Goal: Task Accomplishment & Management: Manage account settings

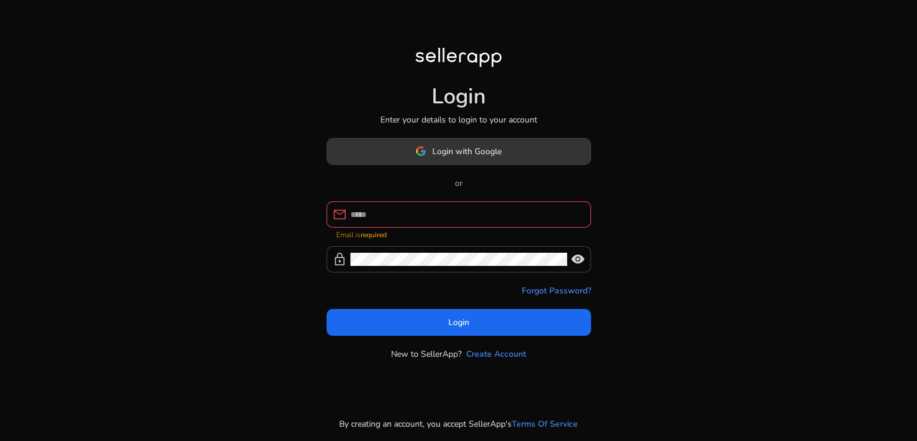
click at [497, 158] on span "Login with Google" at bounding box center [466, 151] width 69 height 13
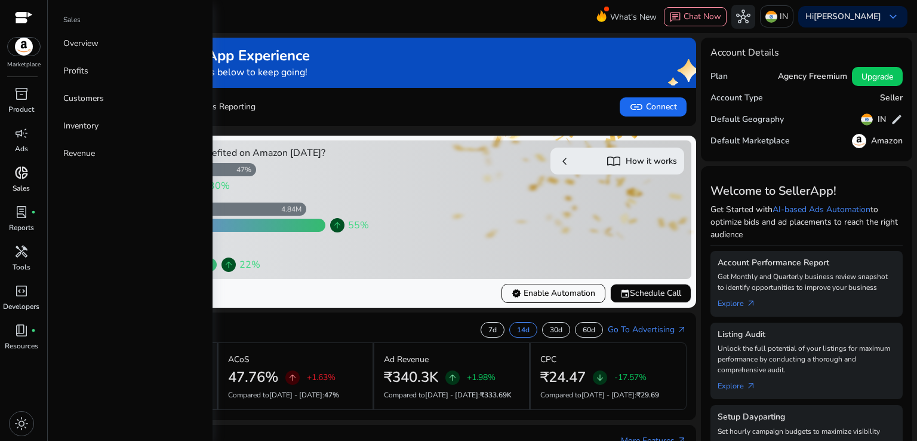
click at [22, 173] on span "donut_small" at bounding box center [21, 172] width 14 height 14
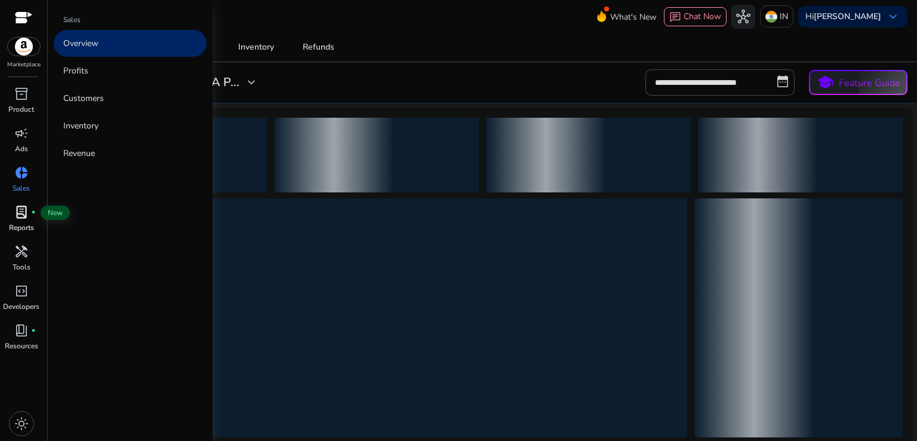
click at [14, 218] on span "lab_profile" at bounding box center [21, 212] width 14 height 14
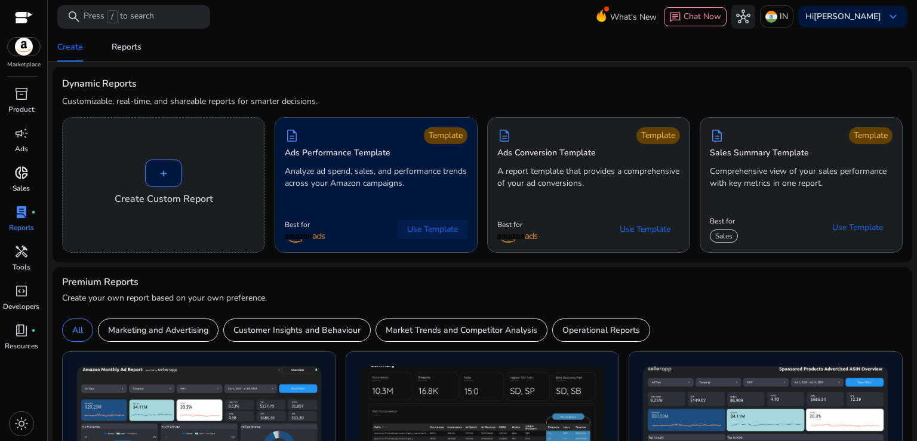
click at [417, 225] on span "Use Template" at bounding box center [432, 229] width 51 height 12
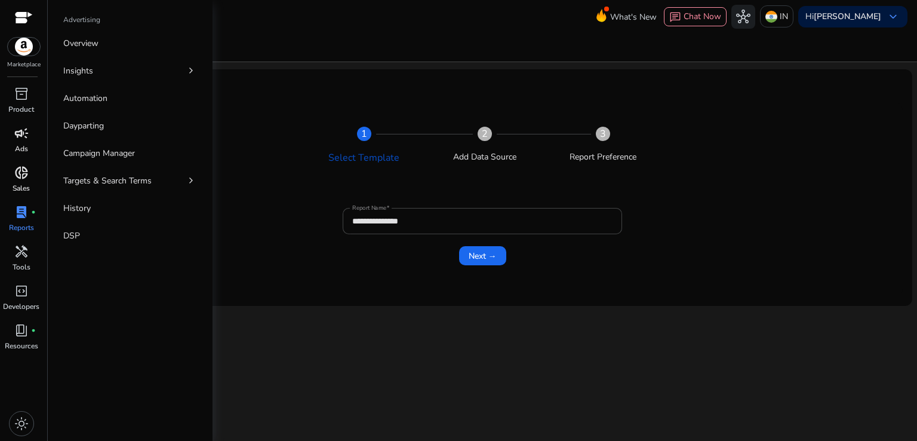
click at [21, 139] on span "campaign" at bounding box center [21, 133] width 14 height 14
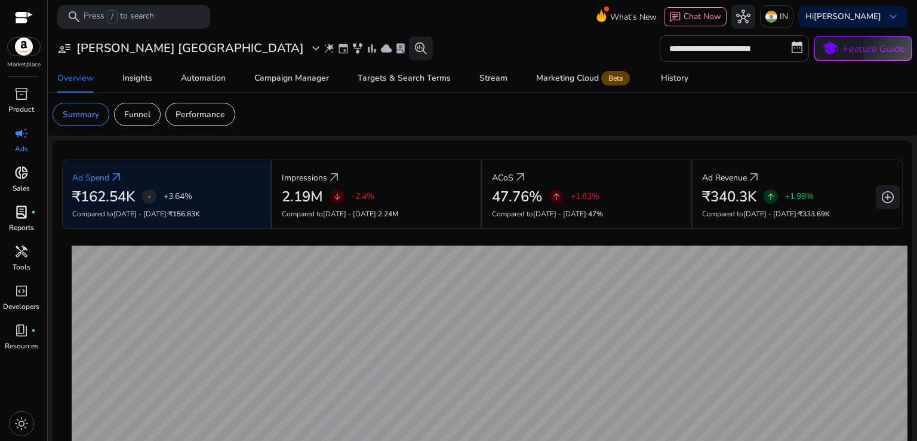
click at [715, 56] on input "**********" at bounding box center [734, 48] width 149 height 26
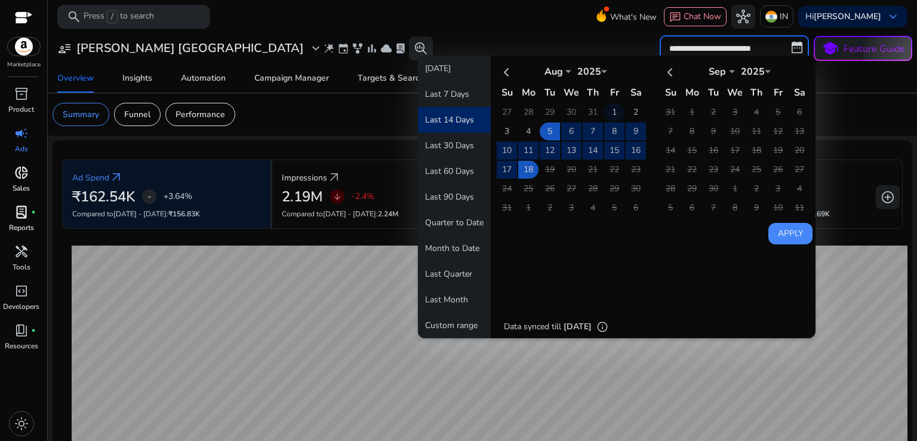
click at [608, 108] on td "1" at bounding box center [614, 112] width 20 height 18
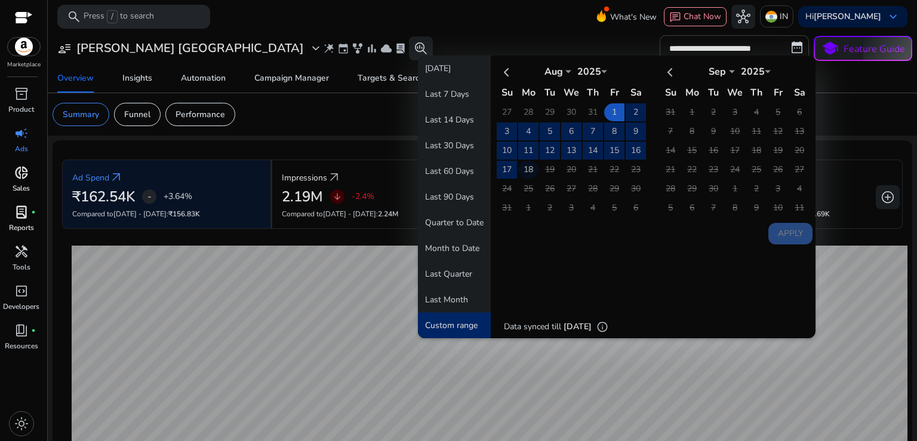
click at [524, 163] on td "18" at bounding box center [528, 170] width 20 height 18
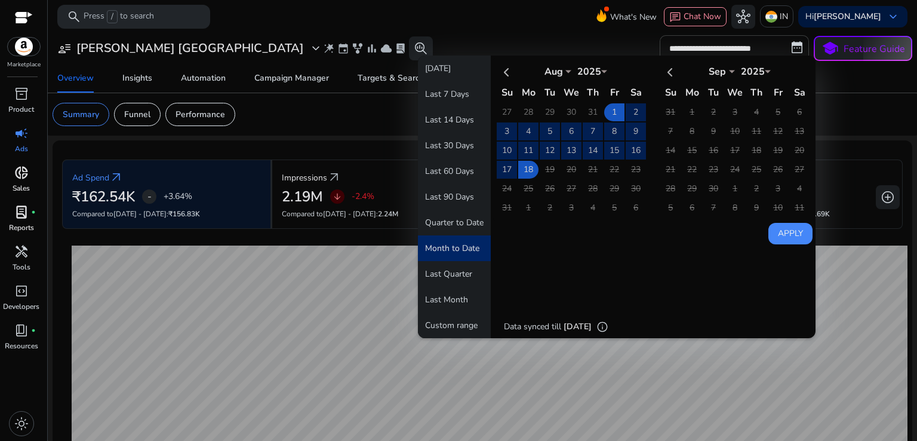
click at [788, 232] on button "Apply" at bounding box center [791, 234] width 44 height 22
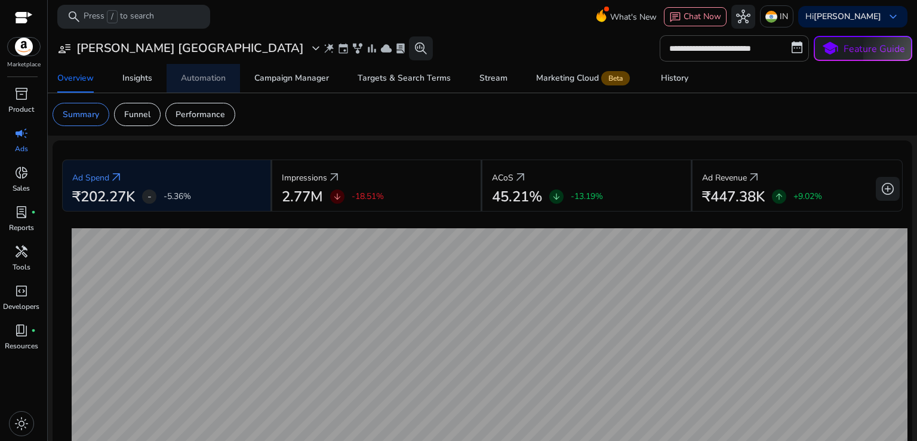
click at [210, 78] on div "Automation" at bounding box center [203, 78] width 45 height 8
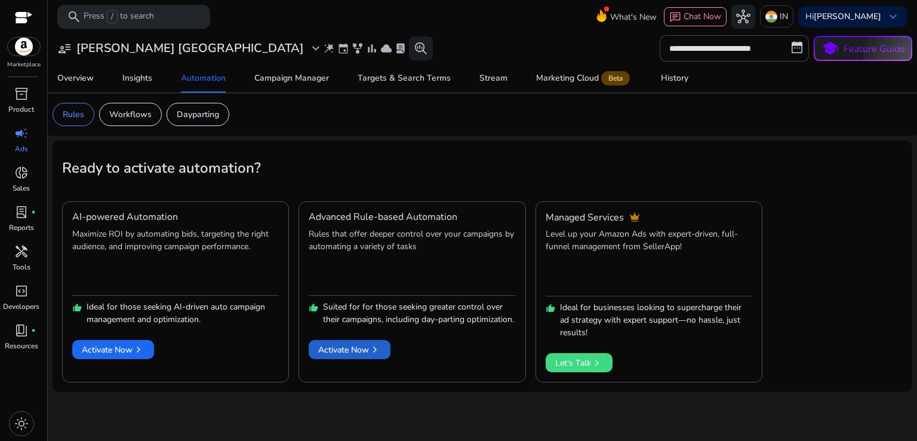
click at [347, 356] on span "Activate Now chevron_right" at bounding box center [349, 349] width 63 height 13
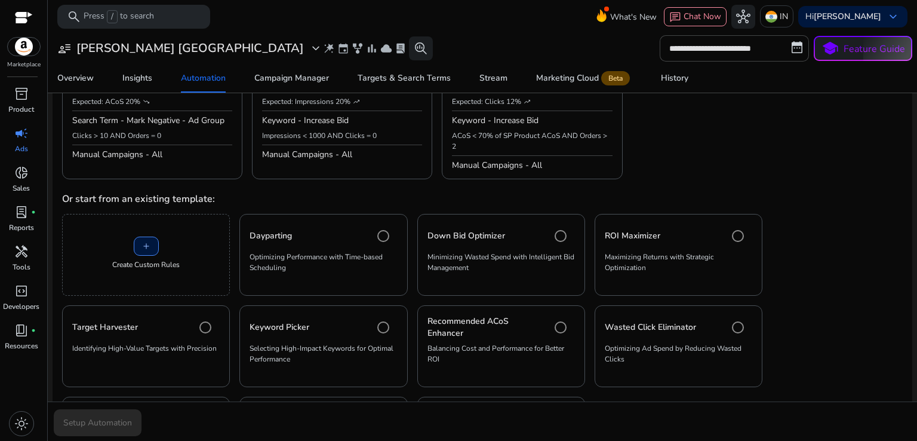
scroll to position [148, 0]
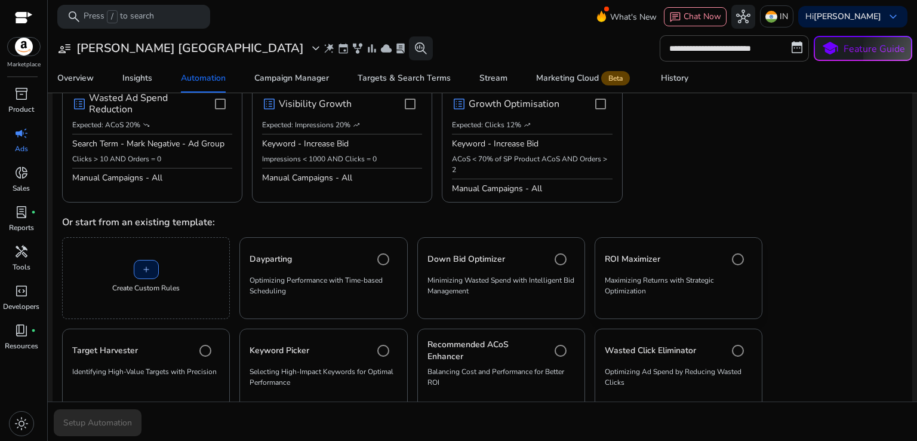
click at [640, 265] on div "ROI Maximizer" at bounding box center [679, 259] width 148 height 24
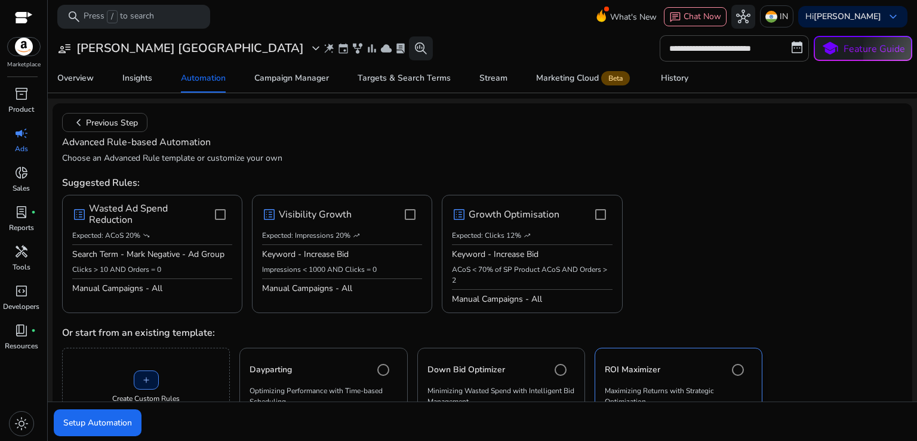
scroll to position [36, 0]
click at [110, 428] on span "Setup Automation" at bounding box center [97, 422] width 69 height 13
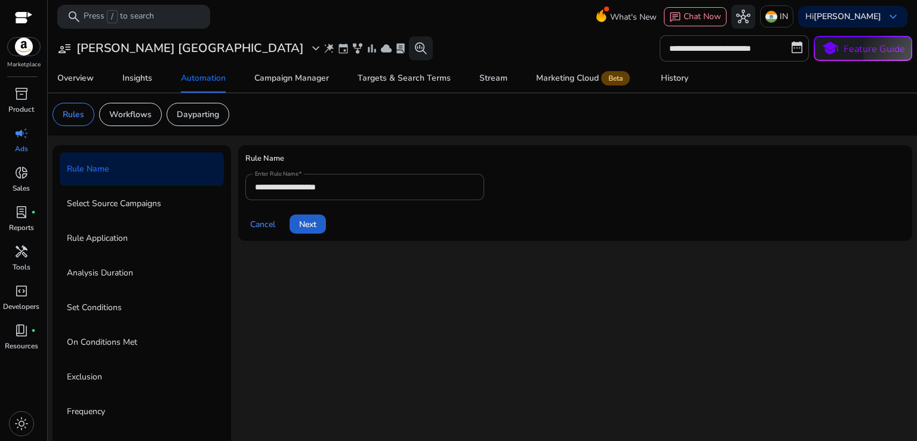
click at [313, 222] on span "Next" at bounding box center [307, 224] width 17 height 13
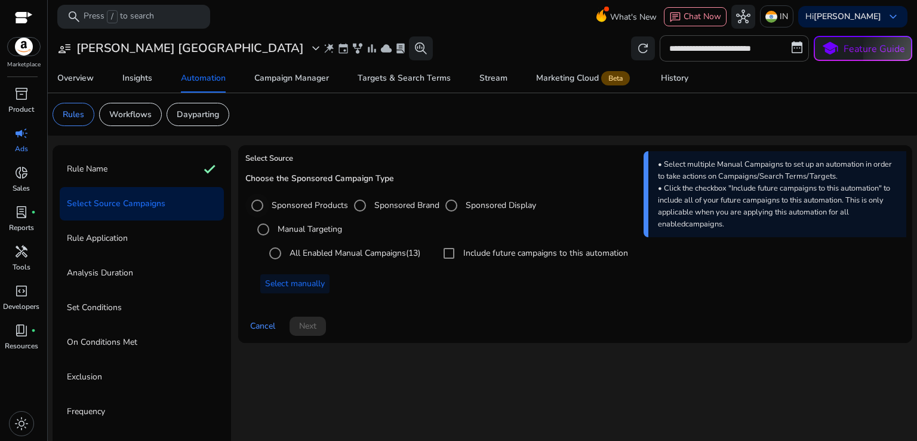
click at [281, 206] on label "Sponsored Products" at bounding box center [308, 205] width 79 height 13
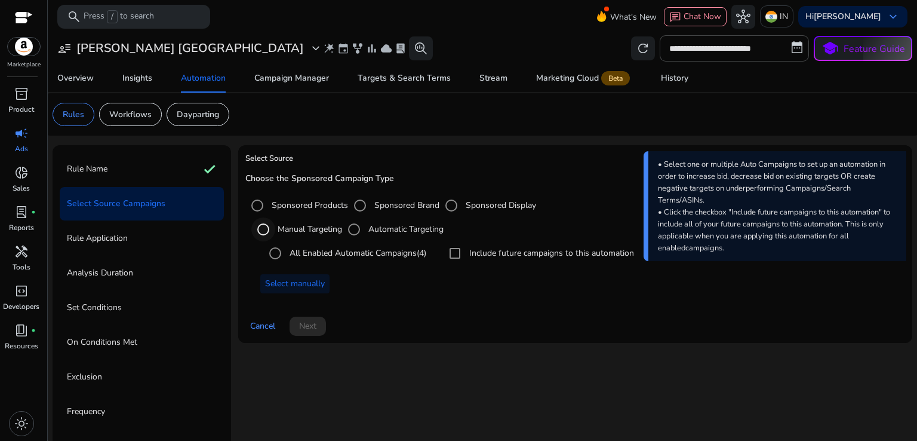
click at [275, 226] on div "Select targeting option" at bounding box center [263, 229] width 29 height 29
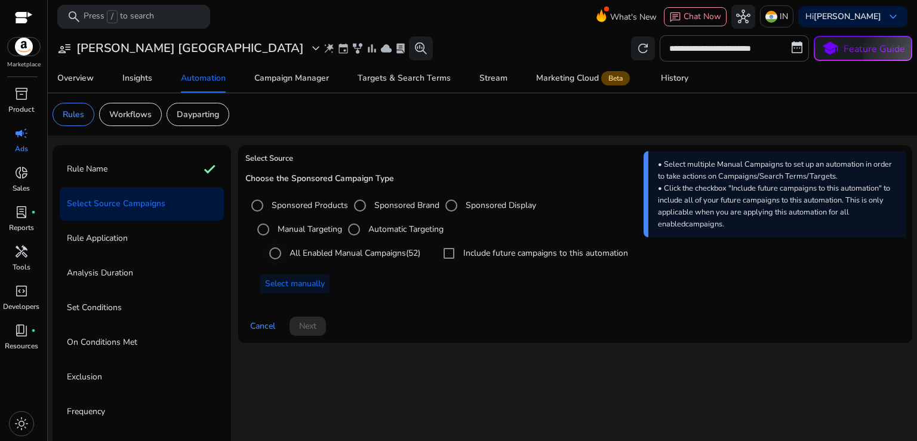
click at [417, 251] on span "(52)" at bounding box center [413, 252] width 14 height 11
click at [302, 328] on span "Next" at bounding box center [307, 326] width 17 height 13
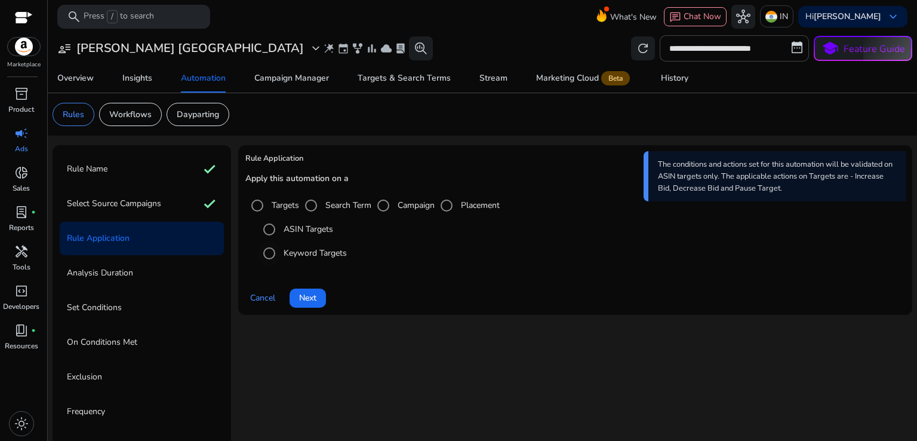
click at [325, 257] on label "Keyword Targets" at bounding box center [314, 253] width 66 height 13
click at [311, 289] on span at bounding box center [308, 298] width 36 height 29
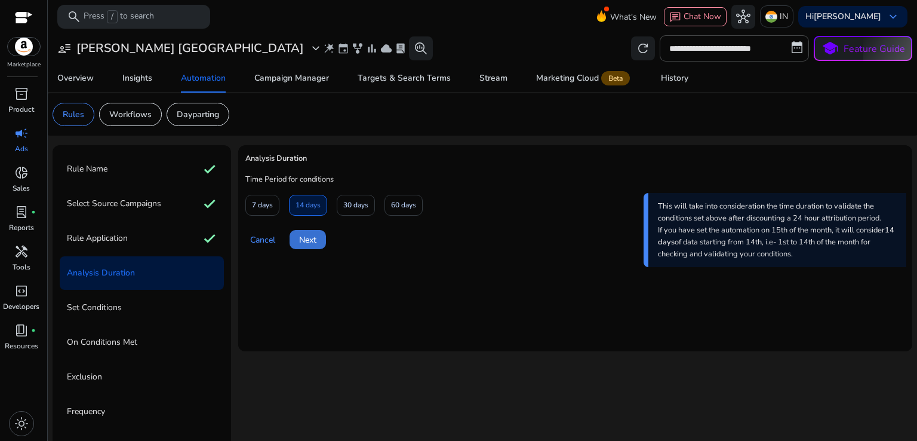
click at [311, 242] on span "Next" at bounding box center [307, 240] width 17 height 13
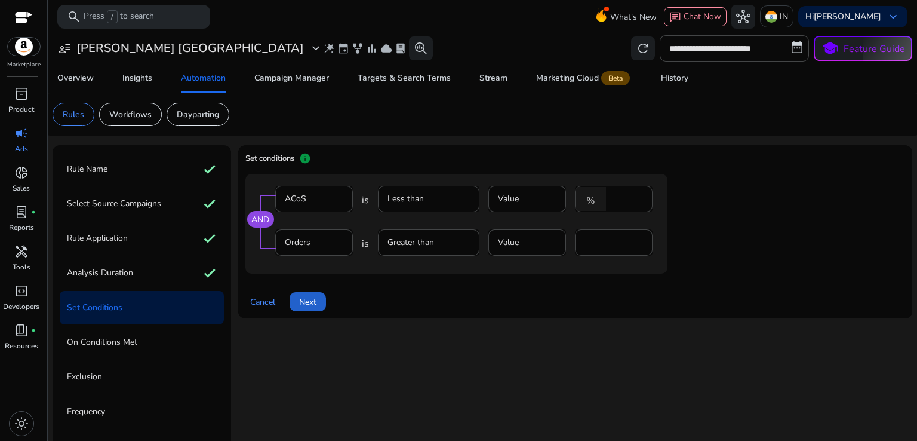
click at [321, 297] on span at bounding box center [308, 301] width 36 height 29
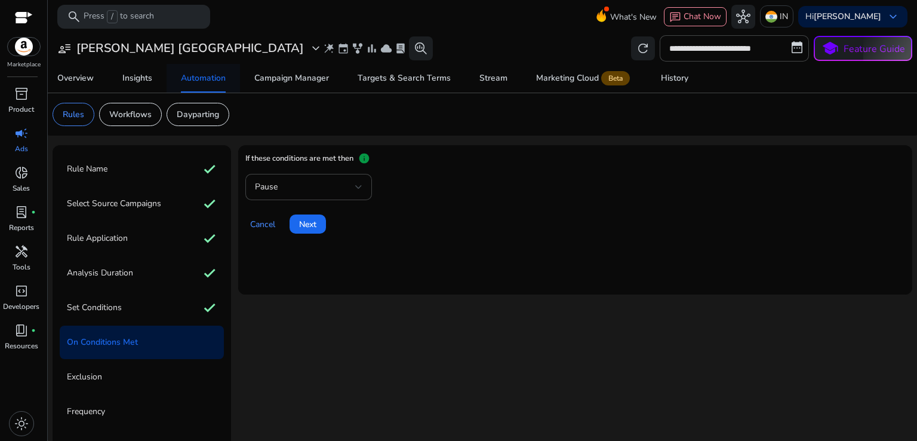
click at [210, 79] on div "Automation" at bounding box center [203, 78] width 45 height 8
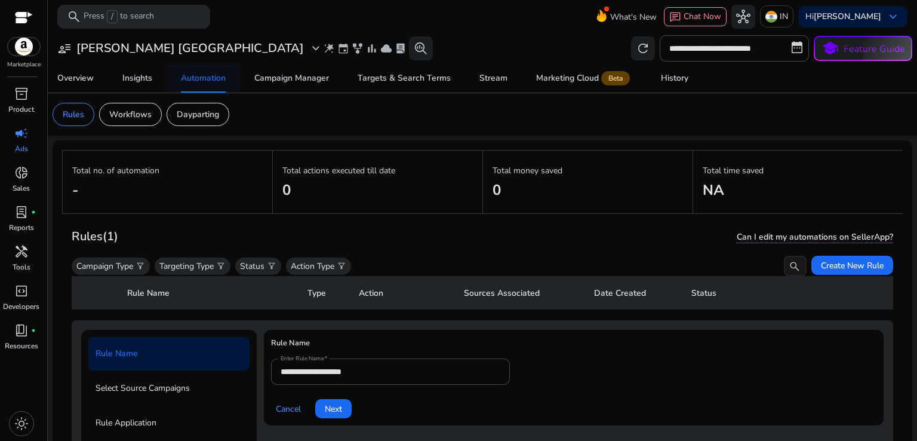
scroll to position [86, 0]
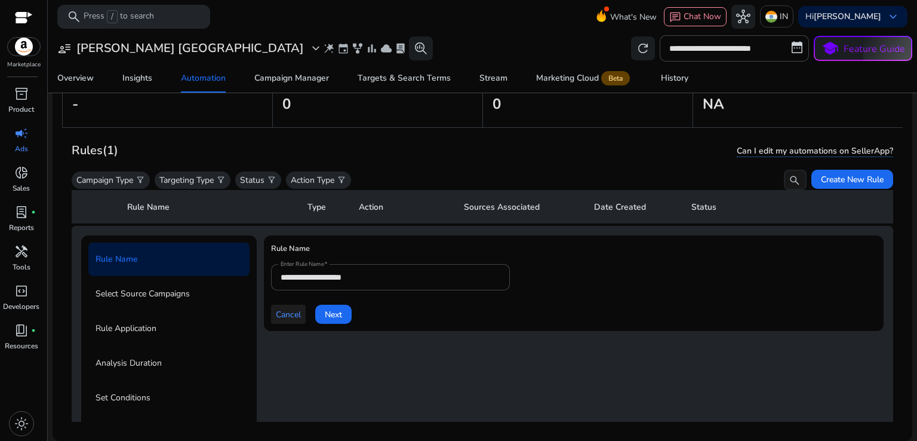
click at [287, 315] on span "Cancel" at bounding box center [288, 314] width 25 height 13
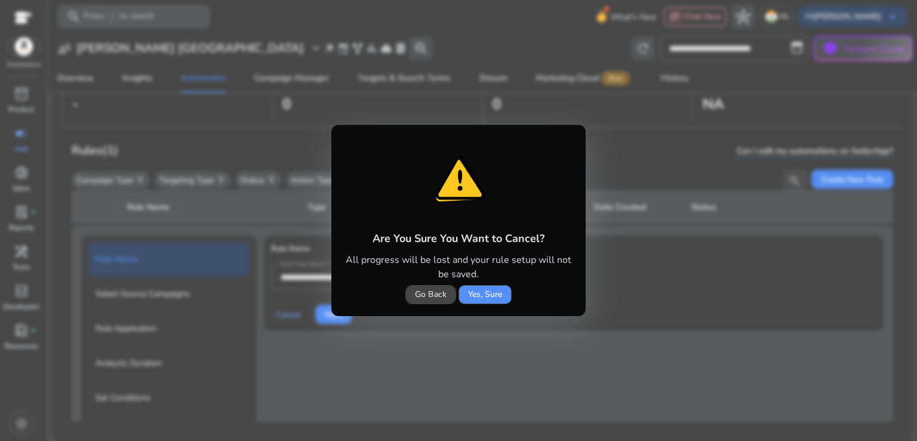
click at [480, 294] on span "Yes, Sure" at bounding box center [485, 294] width 34 height 13
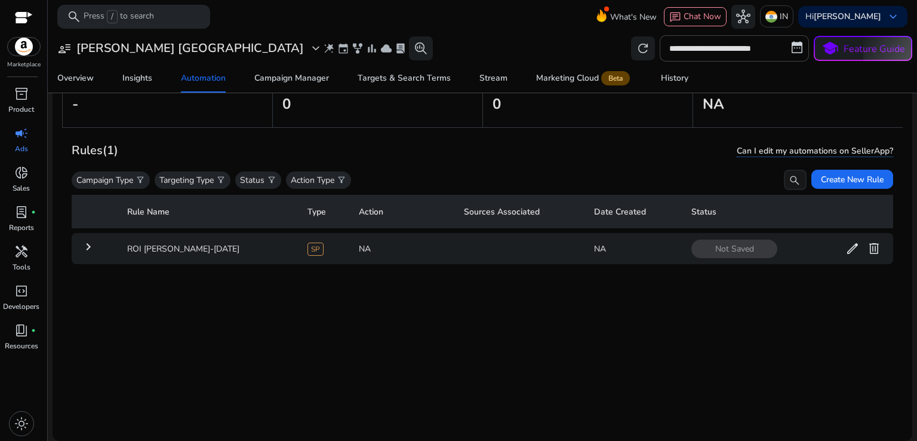
scroll to position [0, 0]
click at [867, 247] on span "delete" at bounding box center [874, 248] width 14 height 14
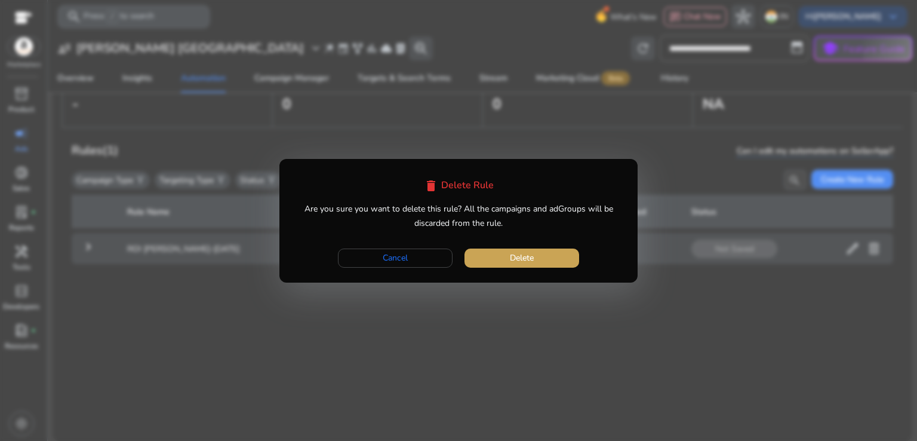
click at [561, 260] on span "button" at bounding box center [522, 258] width 115 height 29
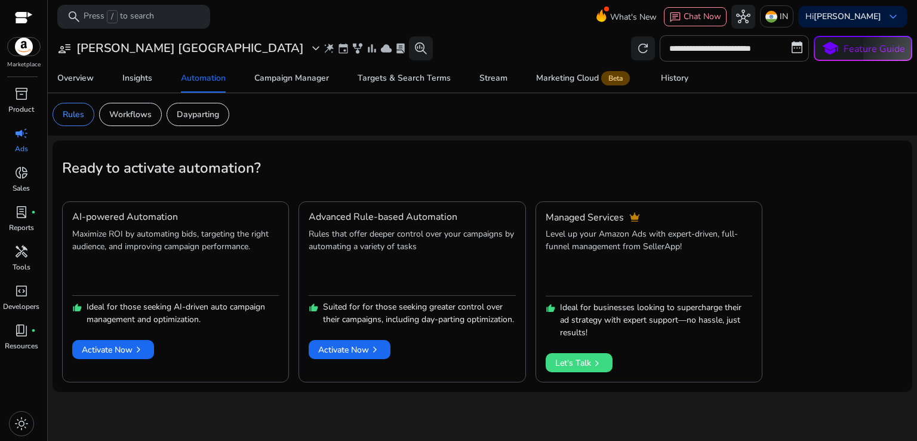
click at [850, 215] on mat-card "Ready to activate automation? AI-powered Automation Maximize ROI by automating …" at bounding box center [483, 265] width 860 height 251
click at [308, 74] on div "Campaign Manager" at bounding box center [291, 78] width 75 height 8
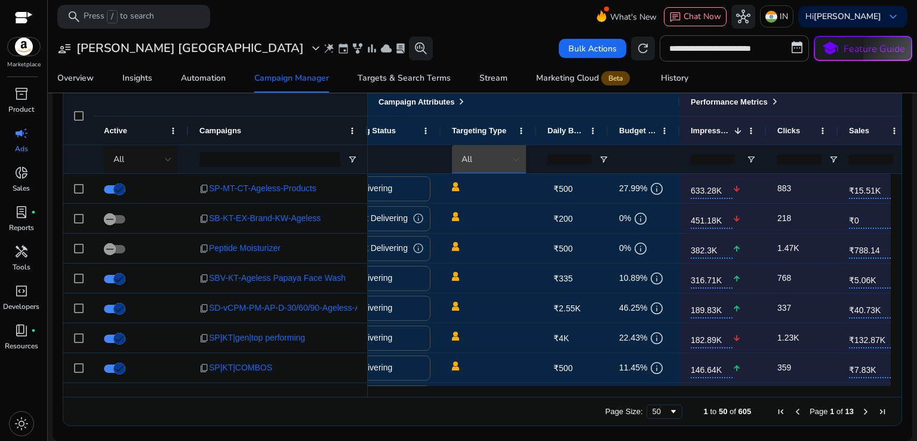
click at [493, 154] on div "All" at bounding box center [487, 159] width 51 height 13
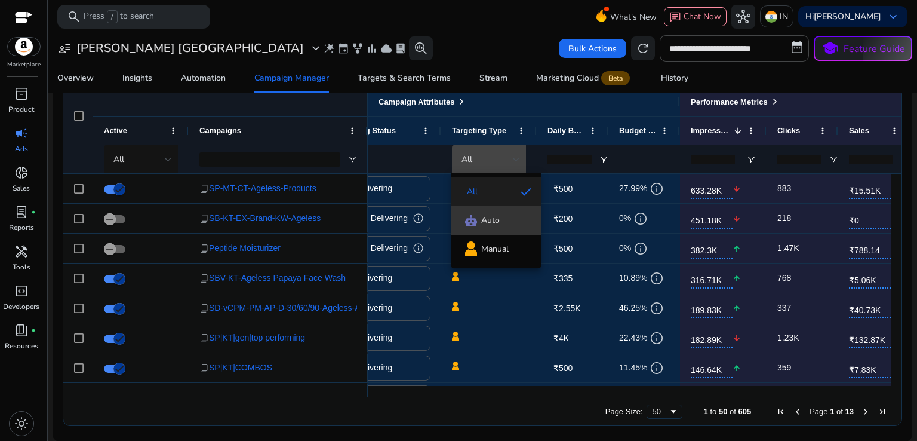
click at [490, 214] on span "Auto" at bounding box center [490, 220] width 19 height 12
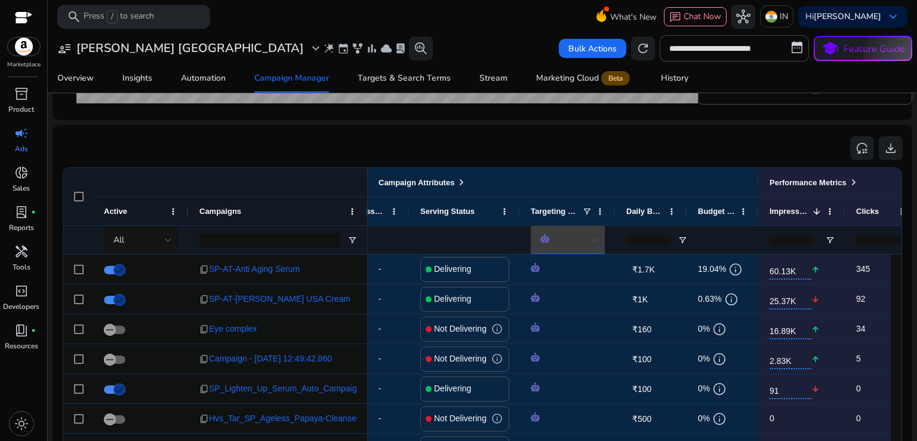
click at [560, 243] on div at bounding box center [566, 240] width 51 height 13
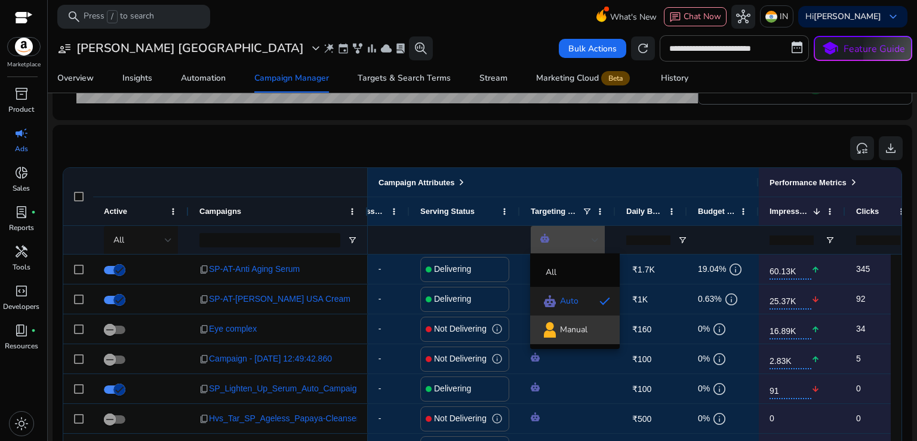
click at [568, 323] on div "Manual" at bounding box center [564, 329] width 48 height 17
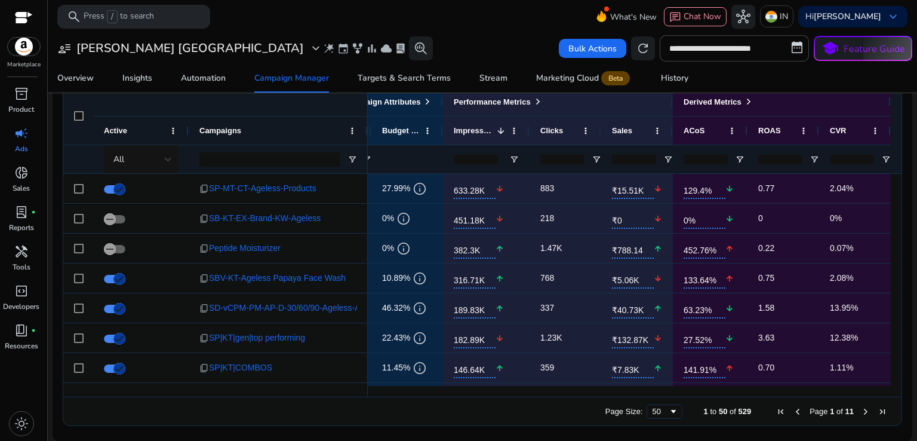
click at [774, 158] on input "number" at bounding box center [780, 160] width 44 height 10
type input "*"
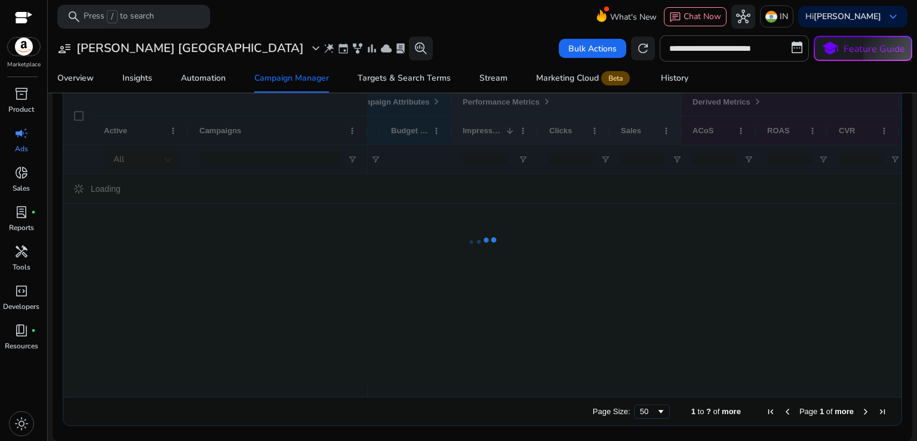
type input "*"
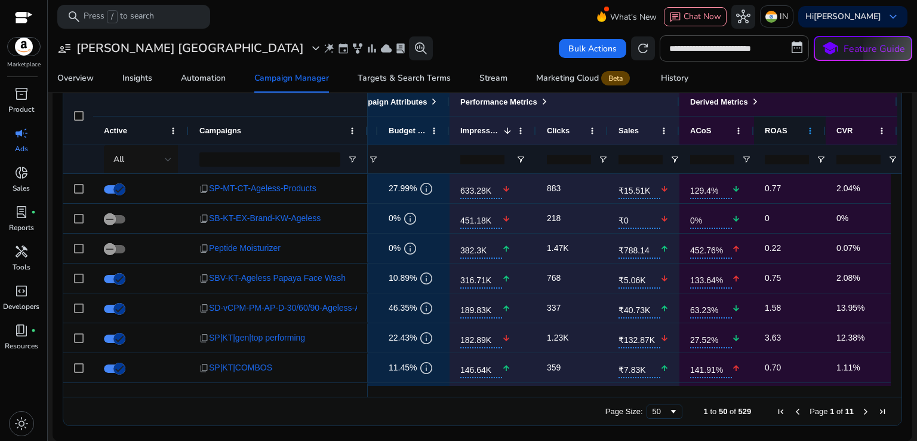
click at [811, 126] on span at bounding box center [811, 131] width 10 height 10
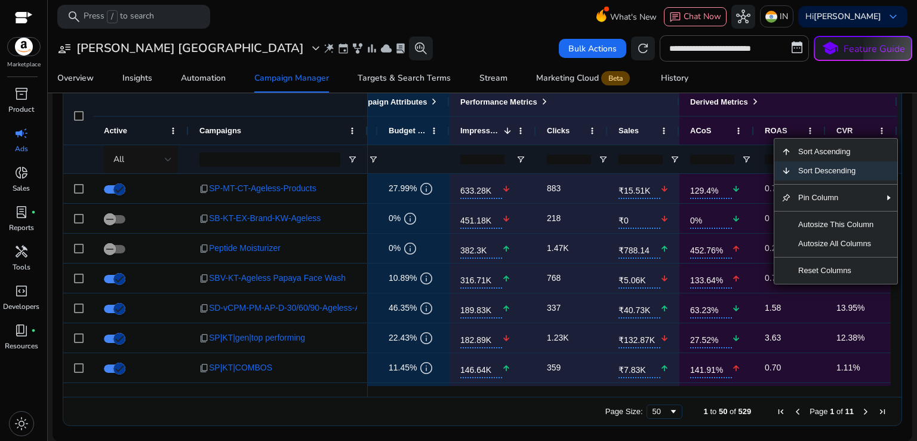
click at [824, 173] on span "Sort Descending" at bounding box center [836, 170] width 90 height 19
